Goal: Information Seeking & Learning: Check status

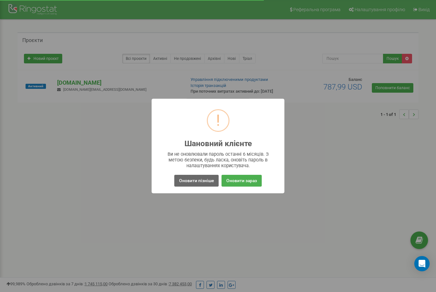
click at [206, 180] on button "Оновити пізніше" at bounding box center [196, 181] width 44 height 12
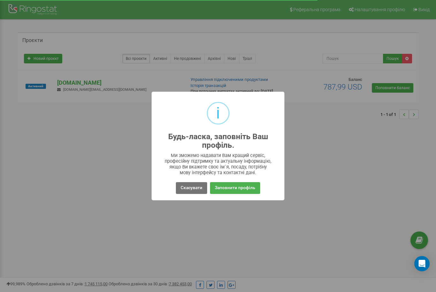
click at [195, 198] on div "i Будь-ласка, заповніть Ваш профіль. × Ми зможемо надавати Вам кращий сервіс, п…" at bounding box center [217, 146] width 133 height 109
click at [194, 193] on button "Скасувати" at bounding box center [191, 188] width 31 height 12
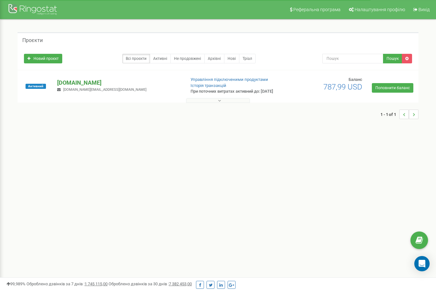
click at [68, 87] on p "[DOMAIN_NAME]" at bounding box center [118, 83] width 123 height 8
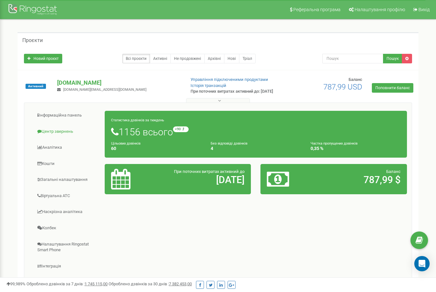
click at [52, 137] on link "Центр звернень" at bounding box center [67, 132] width 76 height 16
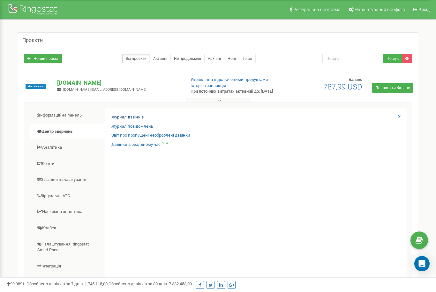
click at [130, 121] on link "Журнал дзвінків" at bounding box center [127, 117] width 32 height 6
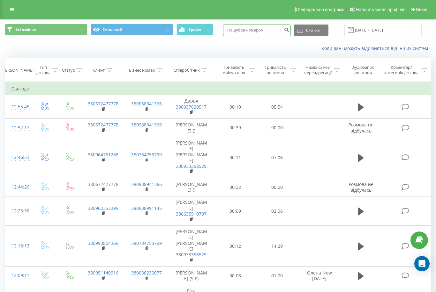
click at [274, 33] on input at bounding box center [257, 30] width 68 height 11
type input "0672477778"
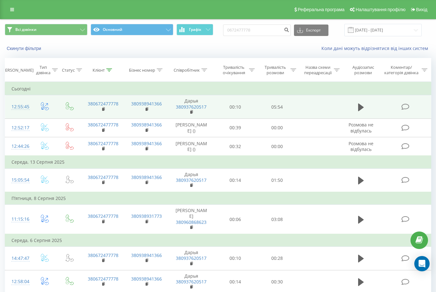
click at [362, 112] on span at bounding box center [361, 110] width 10 height 6
click at [361, 111] on icon at bounding box center [361, 107] width 6 height 8
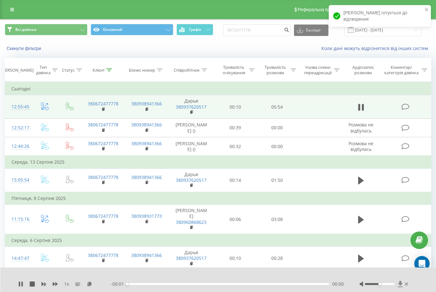
click at [401, 283] on icon at bounding box center [400, 284] width 5 height 6
click at [399, 284] on icon at bounding box center [400, 284] width 5 height 6
